Goal: Download file/media

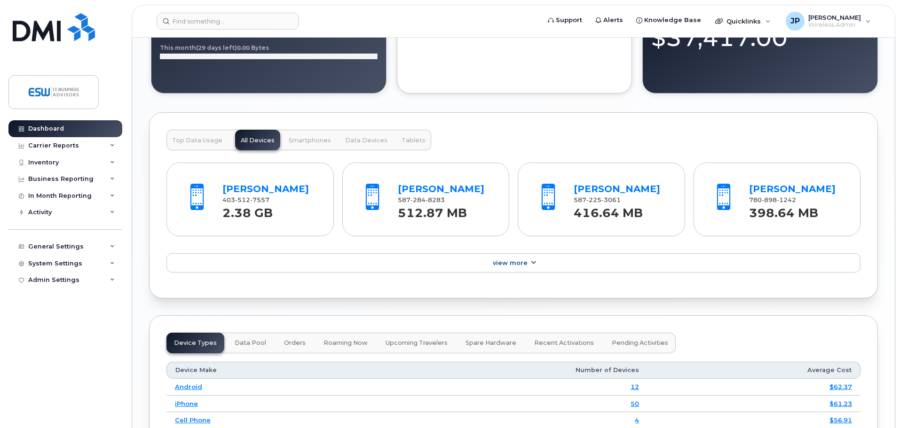
scroll to position [1175, 0]
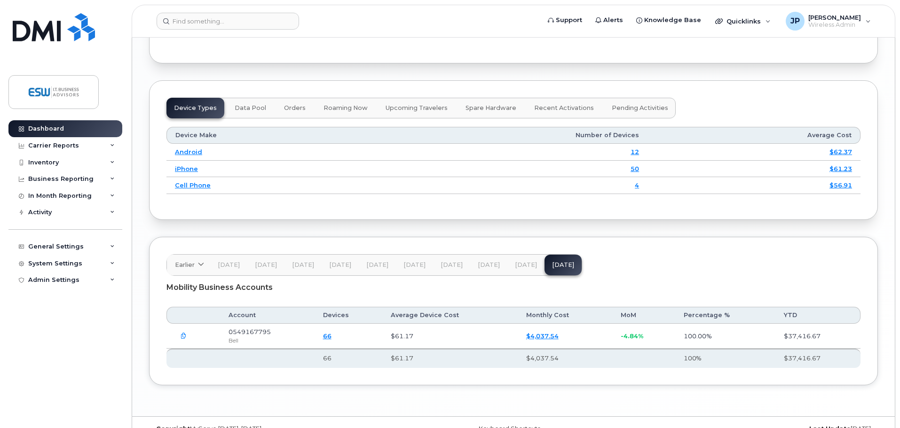
click at [181, 338] on icon "button" at bounding box center [184, 336] width 6 height 6
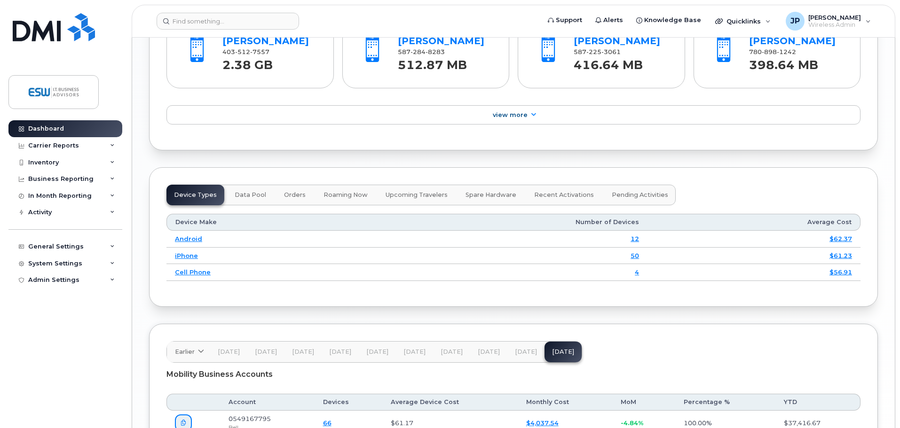
scroll to position [1222, 0]
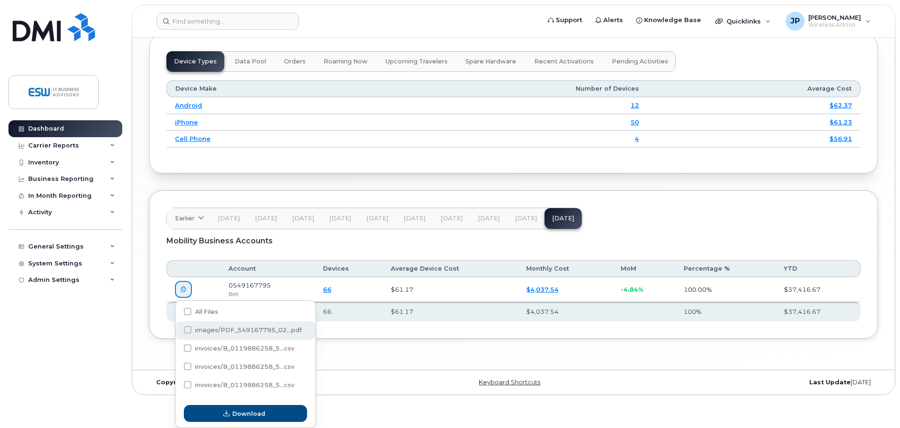
click at [187, 329] on span at bounding box center [188, 330] width 8 height 8
click at [177, 329] on input "images/PDF_549167795_02...pdf" at bounding box center [175, 330] width 5 height 5
checkbox input "true"
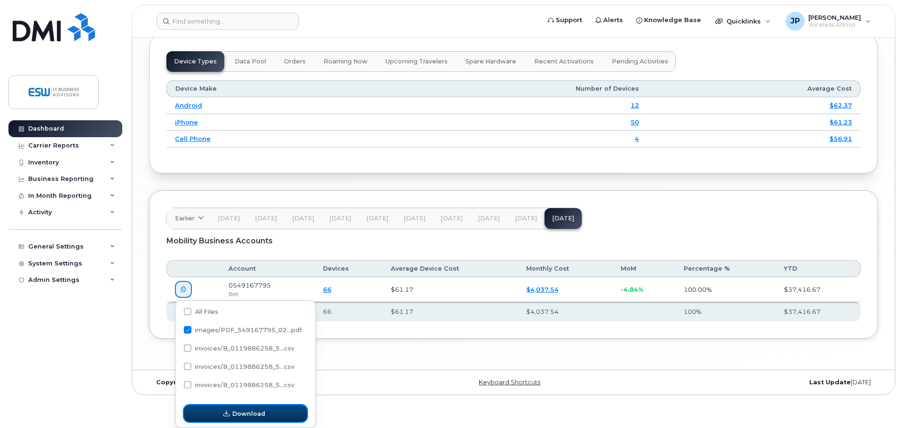
click at [278, 413] on button "Download" at bounding box center [245, 413] width 123 height 17
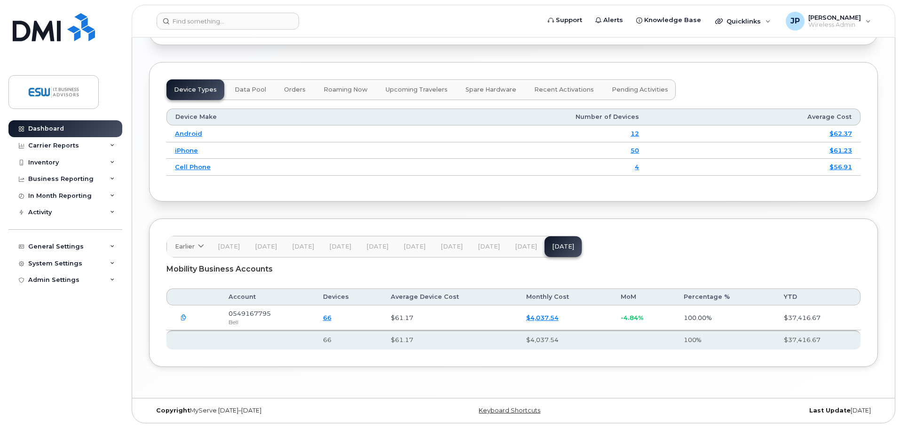
scroll to position [1194, 0]
click at [184, 319] on icon "button" at bounding box center [184, 318] width 6 height 6
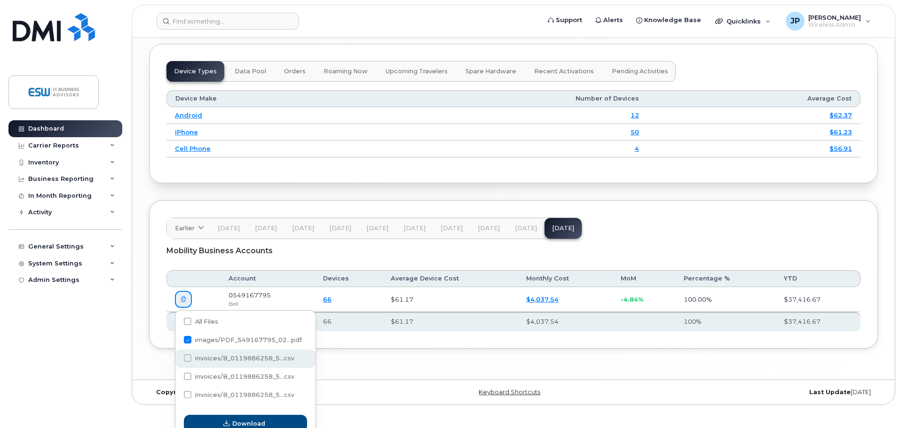
scroll to position [1222, 0]
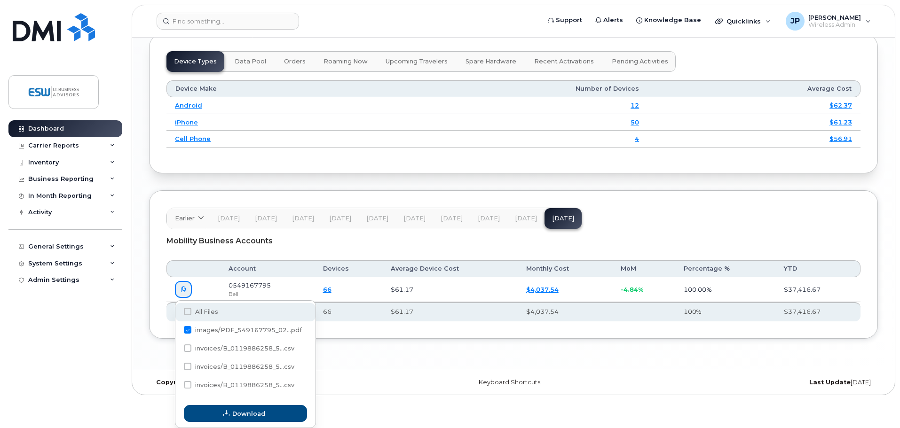
click at [187, 313] on span at bounding box center [188, 312] width 8 height 8
click at [177, 313] on input "All Files" at bounding box center [175, 312] width 5 height 5
checkbox input "true"
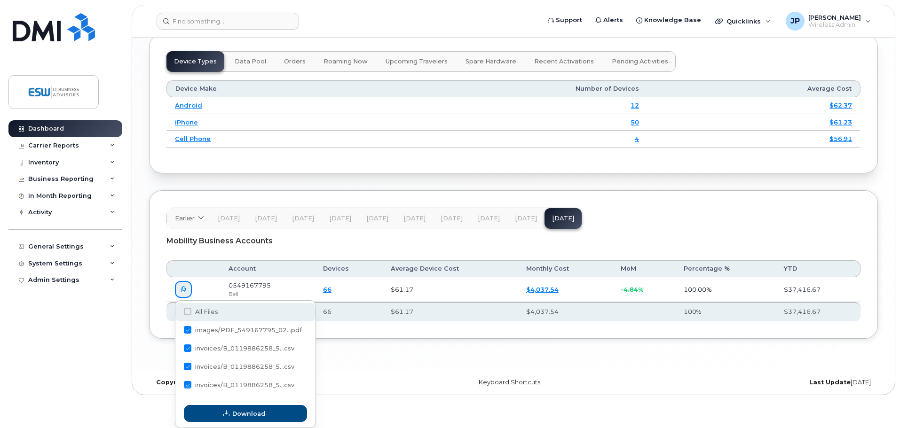
checkbox input "true"
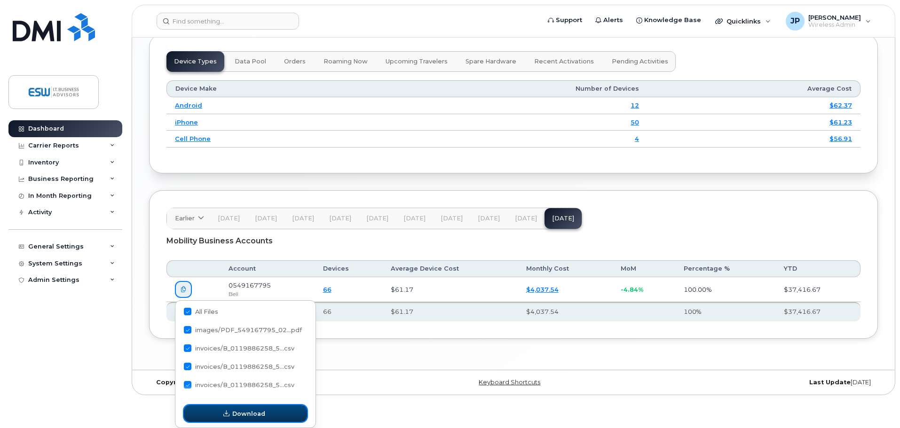
click at [244, 414] on span "Download" at bounding box center [248, 413] width 33 height 9
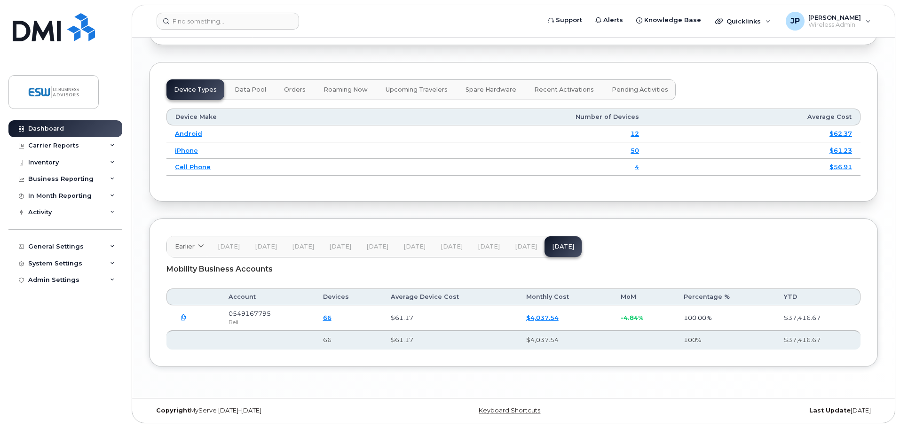
scroll to position [1194, 0]
click at [39, 163] on div "Inventory" at bounding box center [43, 163] width 31 height 8
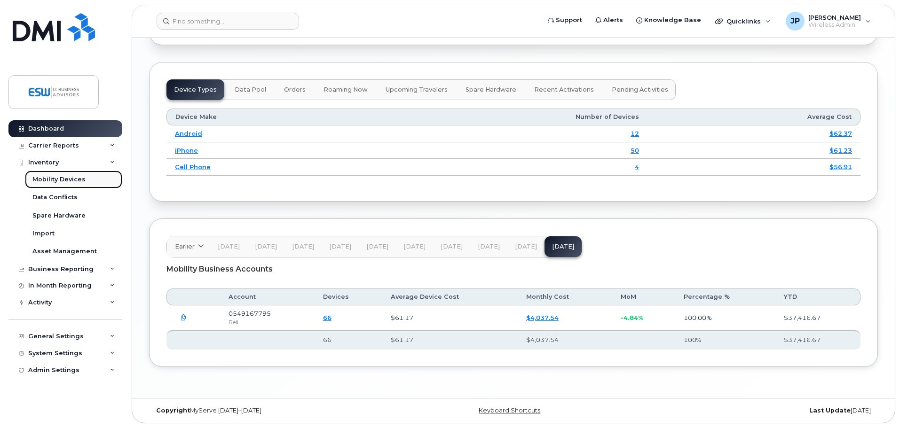
click at [62, 177] on div "Mobility Devices" at bounding box center [58, 179] width 53 height 8
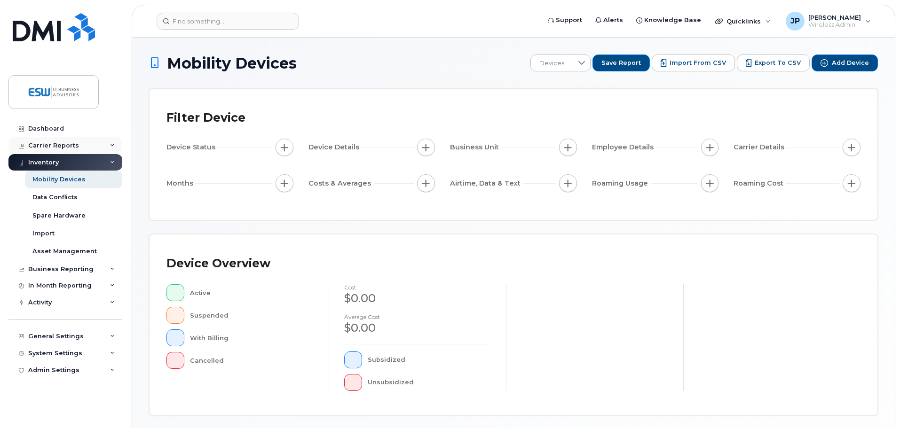
click at [51, 144] on div "Carrier Reports" at bounding box center [53, 146] width 51 height 8
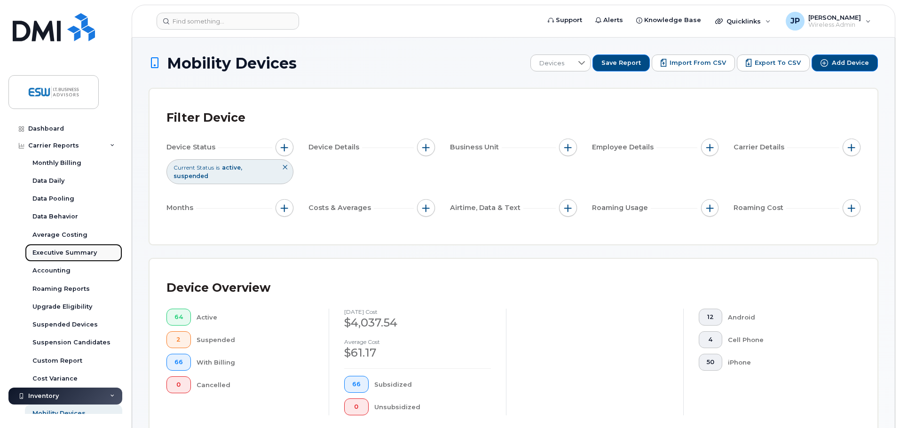
click at [59, 252] on div "Executive Summary" at bounding box center [64, 253] width 64 height 8
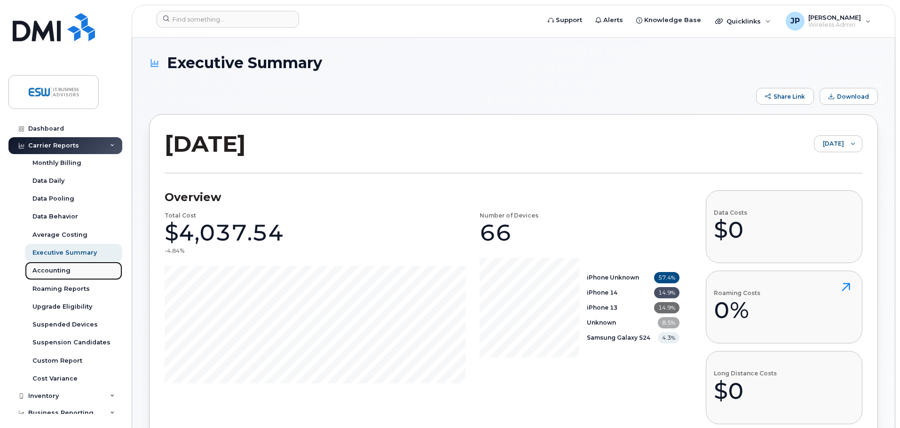
click at [55, 269] on div "Accounting" at bounding box center [51, 271] width 38 height 8
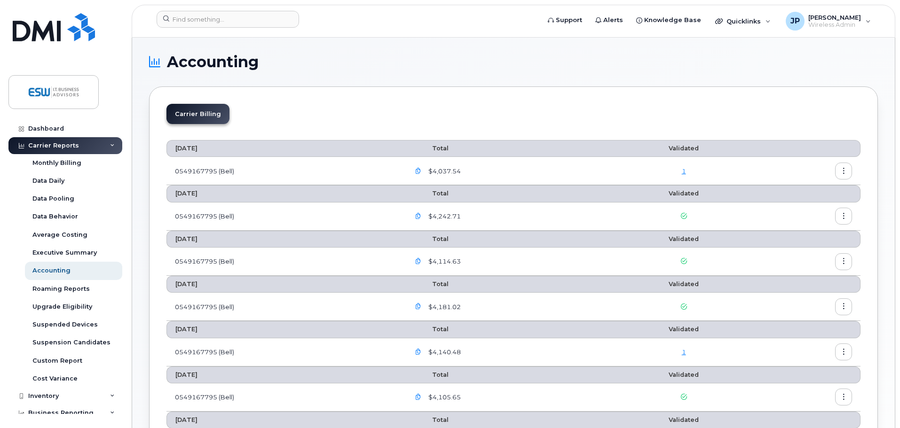
click at [846, 173] on icon "button" at bounding box center [844, 171] width 6 height 6
click at [797, 210] on span "Download" at bounding box center [800, 209] width 37 height 8
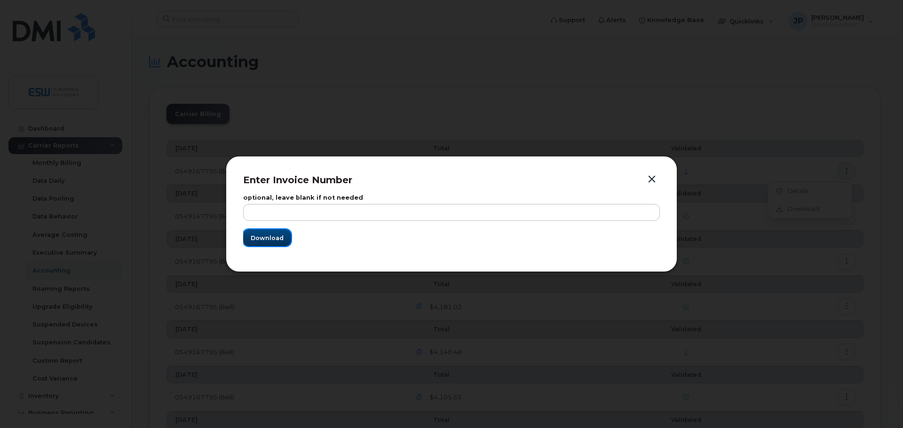
click at [271, 245] on button "Download" at bounding box center [267, 237] width 48 height 17
